Goal: Check status: Check status

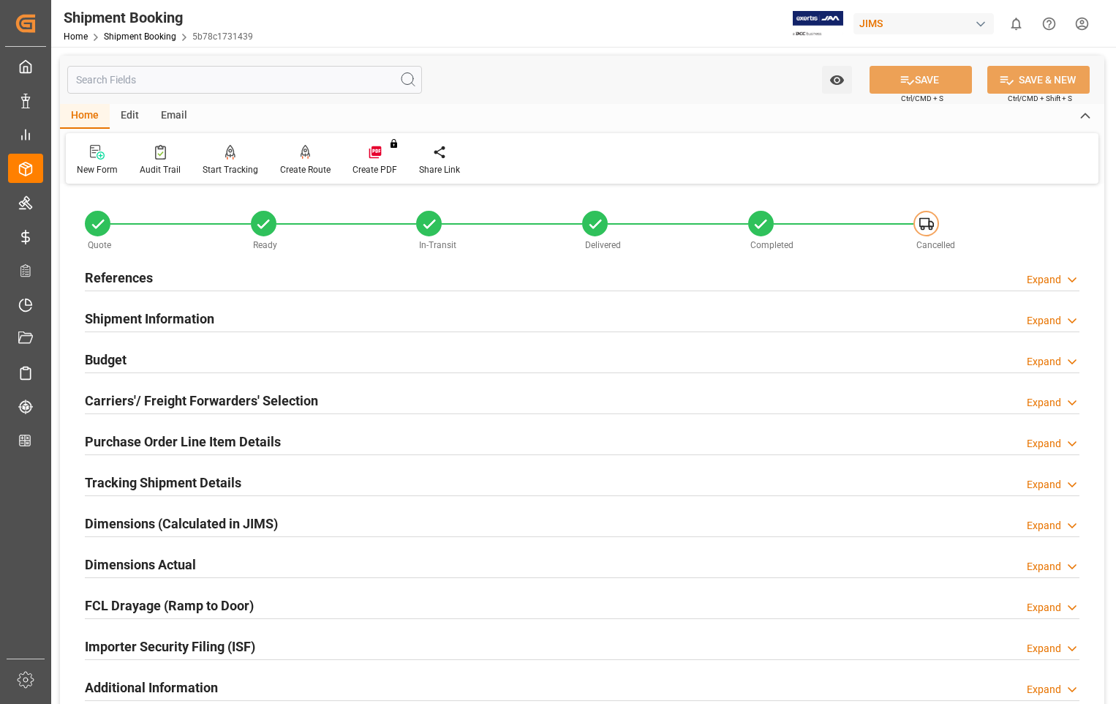
scroll to position [878, 0]
